Goal: Task Accomplishment & Management: Use online tool/utility

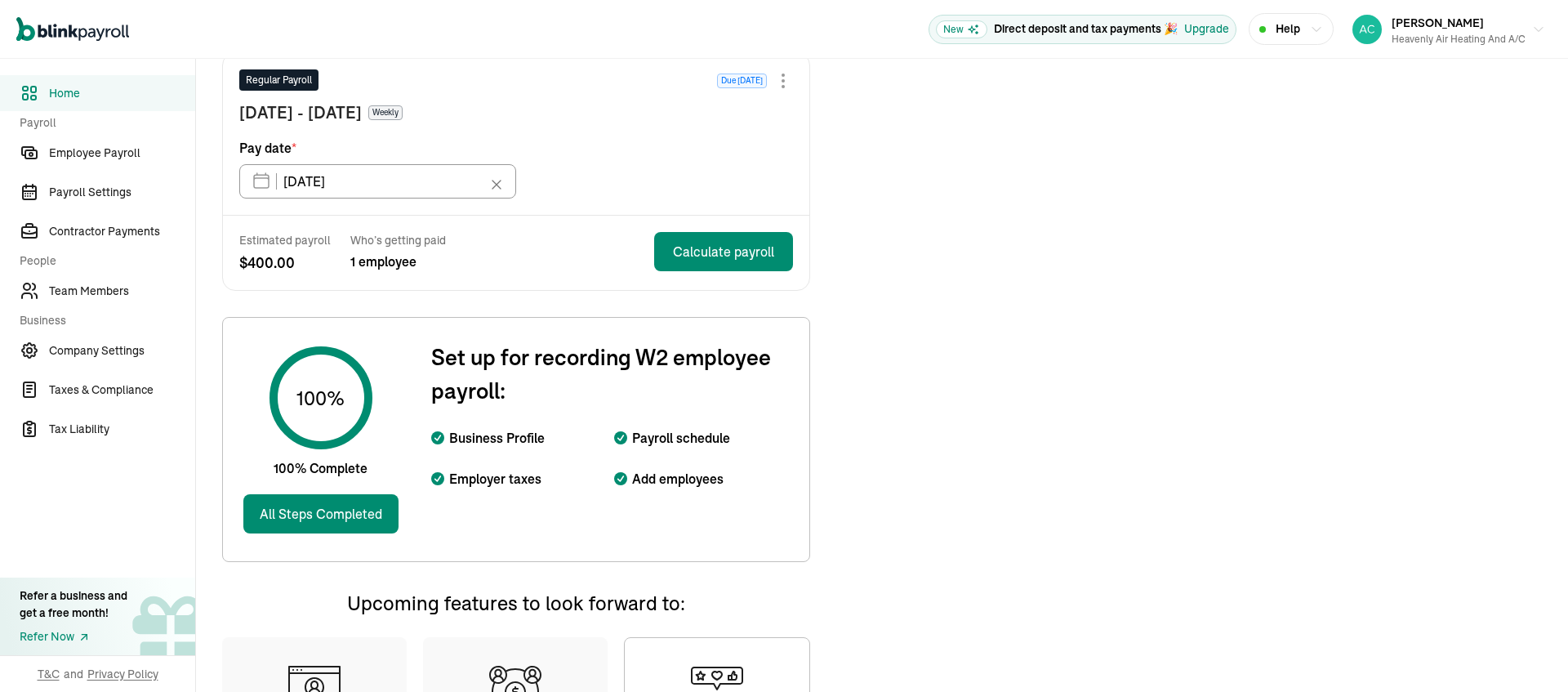
scroll to position [214, 0]
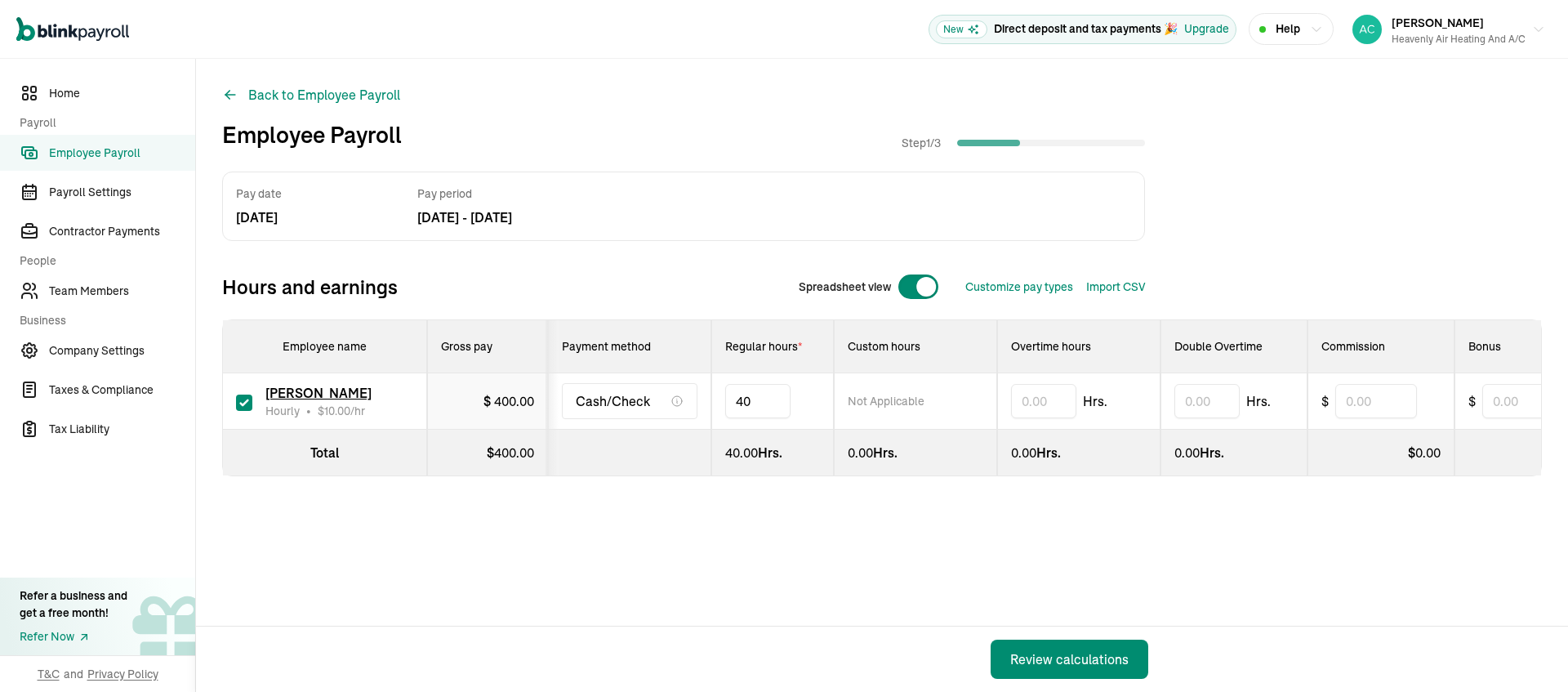
type input "4"
type input "8"
type input "16"
click at [1083, 650] on div "Review calculations" at bounding box center [1069, 659] width 118 height 20
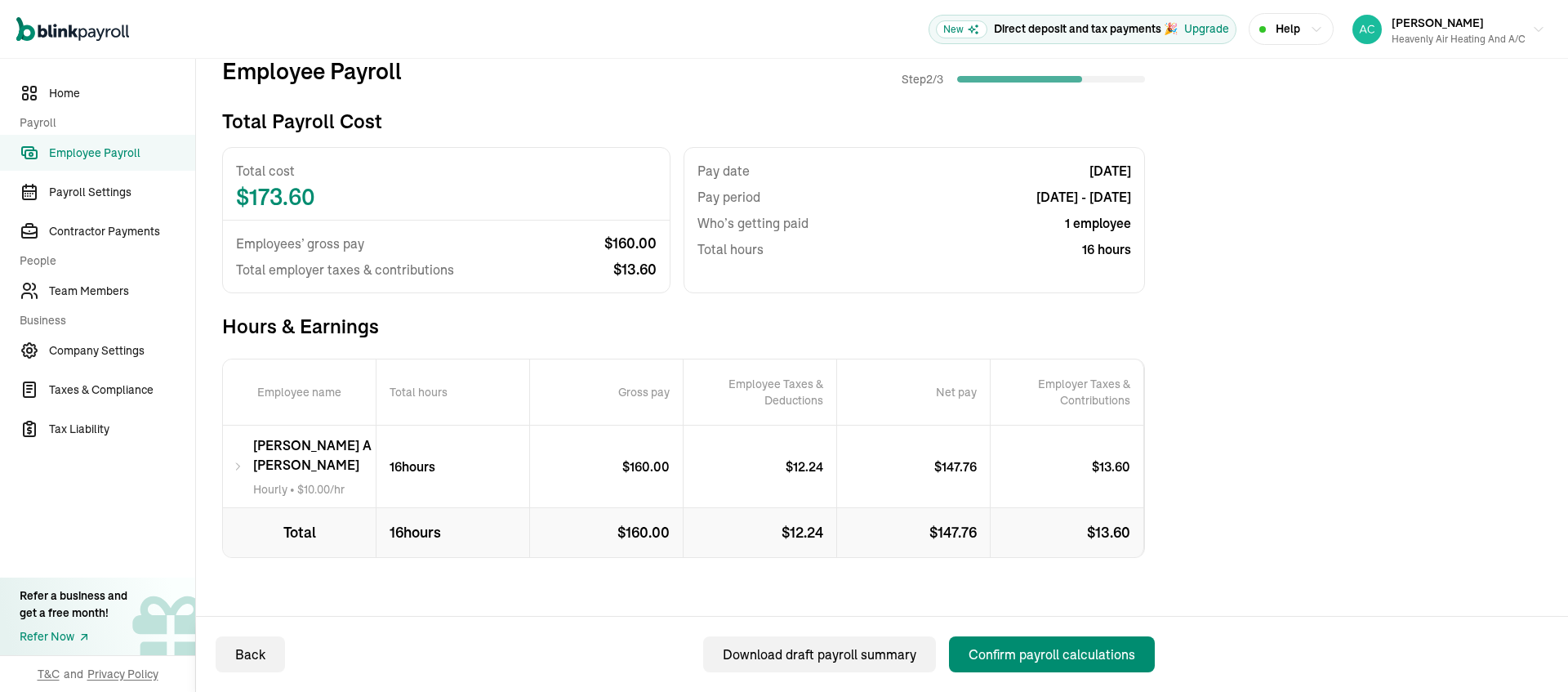
scroll to position [137, 0]
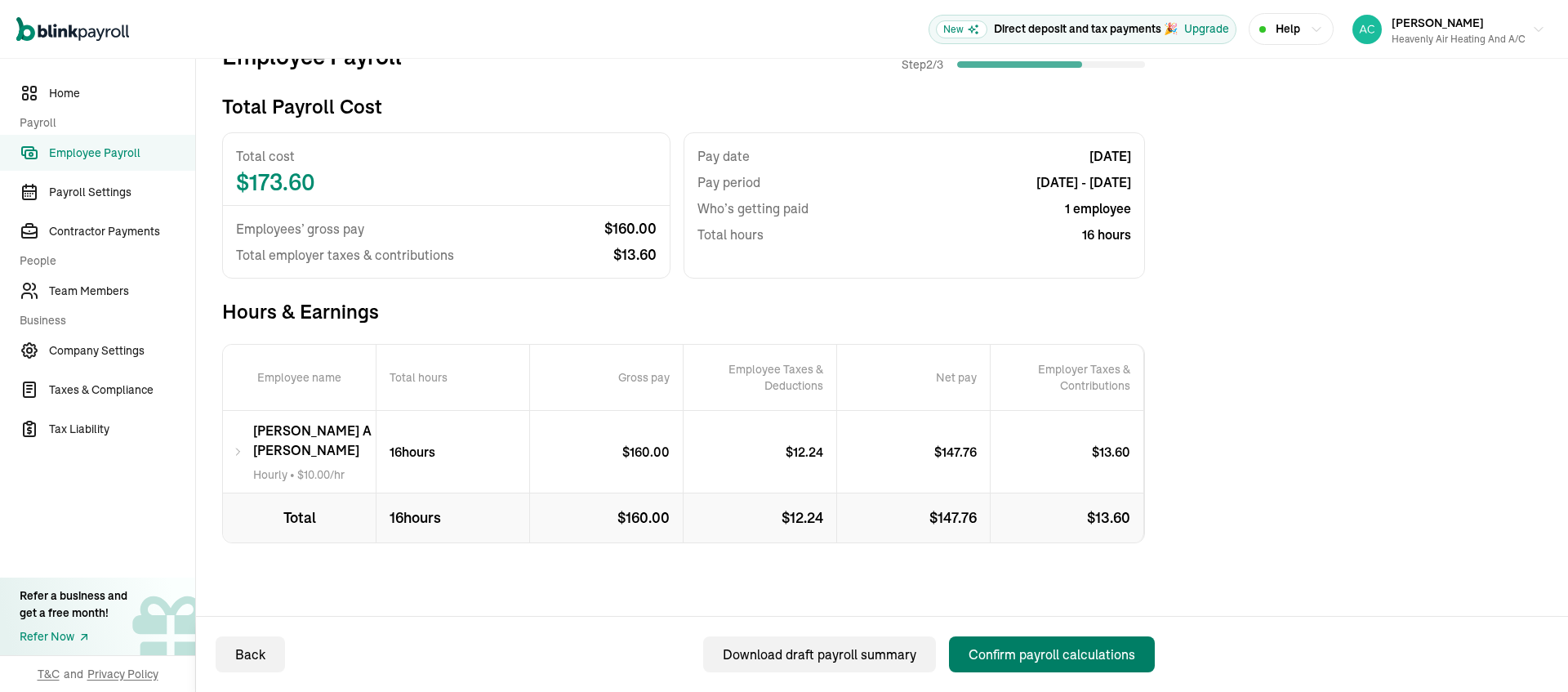
click at [1048, 652] on div "Confirm payroll calculations" at bounding box center [1051, 654] width 167 height 20
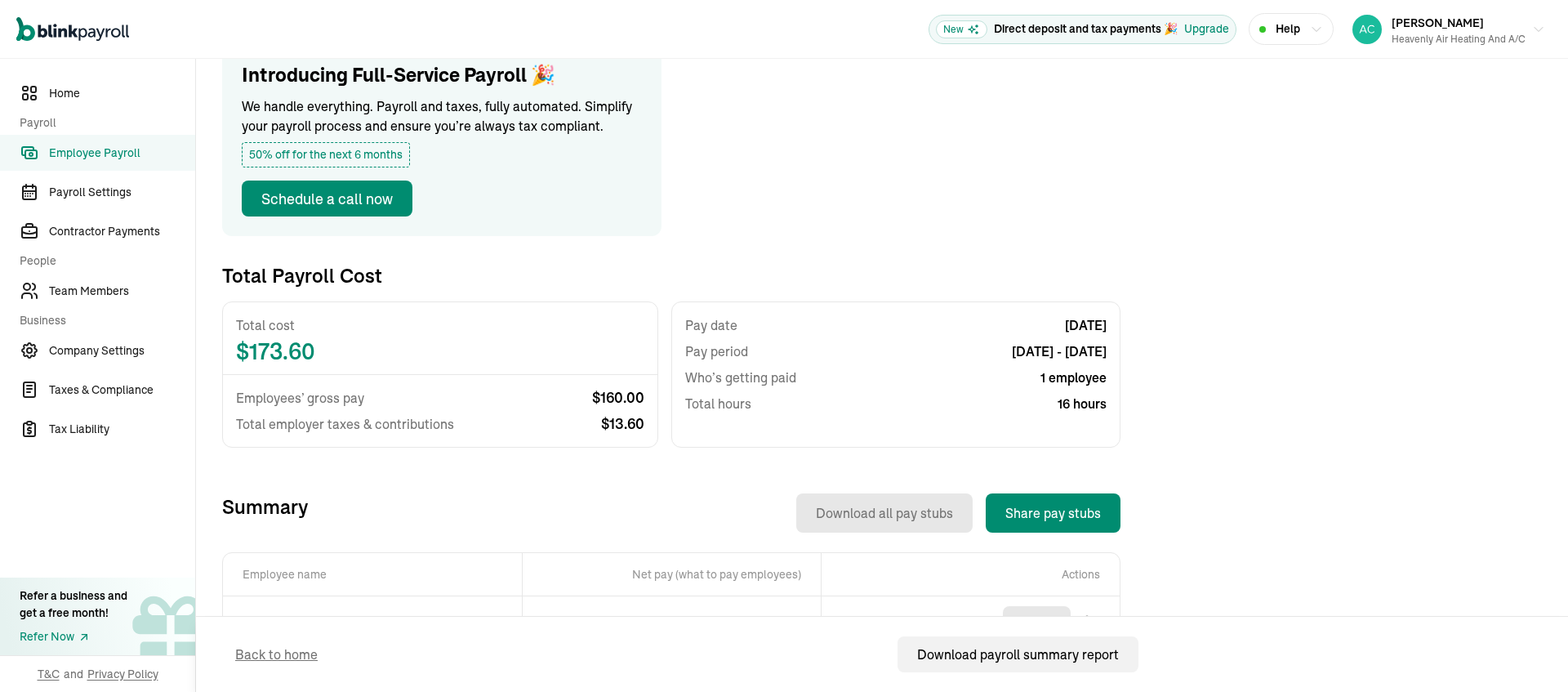
scroll to position [392, 0]
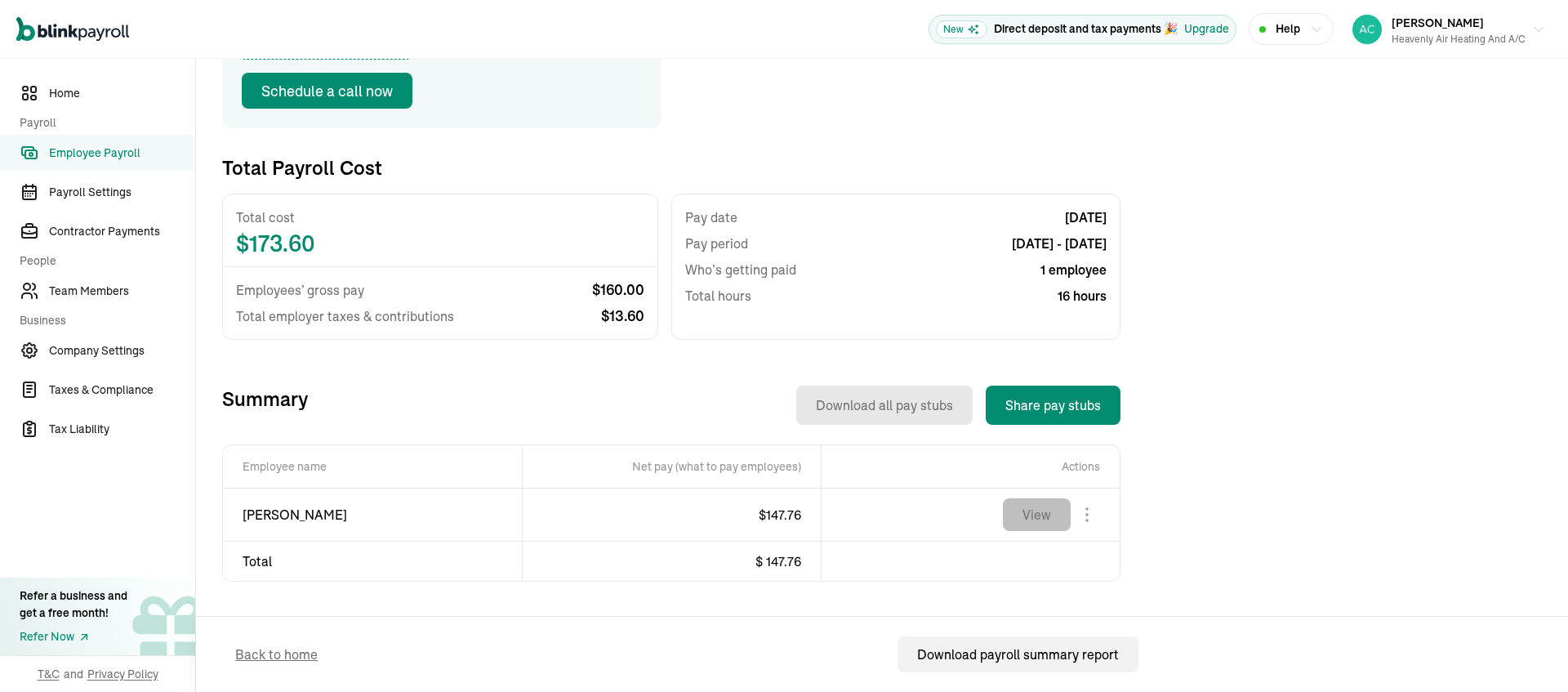
click at [1031, 498] on button "View" at bounding box center [1037, 515] width 68 height 33
click at [1094, 491] on body "Open main menu New Direct deposit and tax payments 🎉 Upgrade Help [PERSON_NAME]…" at bounding box center [784, 346] width 1568 height 692
